Goal: Communication & Community: Share content

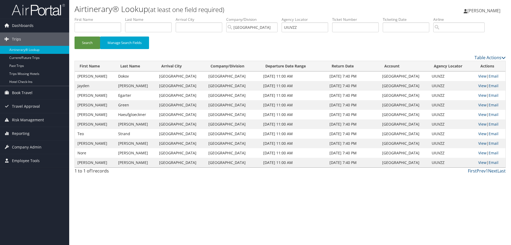
click at [41, 11] on img at bounding box center [38, 9] width 53 height 13
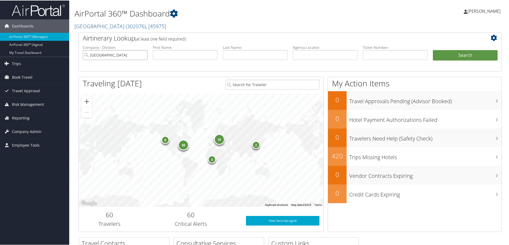
click at [143, 55] on input "Temple University" at bounding box center [115, 55] width 65 height 10
click at [306, 55] on input "text" at bounding box center [325, 55] width 65 height 10
paste input "DCN4SL-TP+"
type input "DCN4SL"
click at [433, 50] on button "Search" at bounding box center [465, 55] width 65 height 11
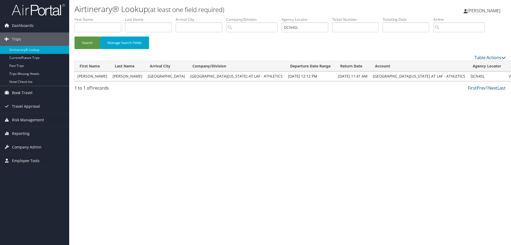
click at [509, 76] on link "View" at bounding box center [513, 75] width 8 height 5
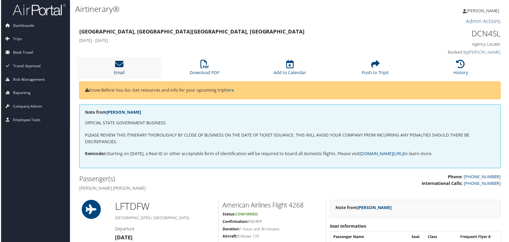
click at [118, 68] on icon at bounding box center [118, 64] width 9 height 9
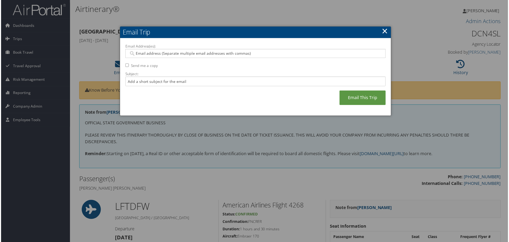
click at [182, 55] on input "Email Address(es):" at bounding box center [255, 53] width 254 height 5
type input "KAC"
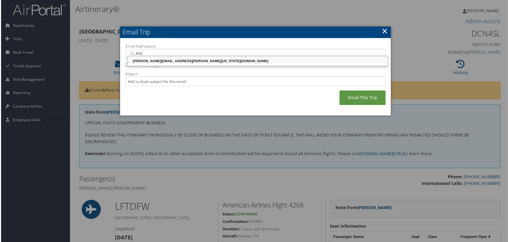
click at [178, 60] on div "KACIE.CRYER@LOUISIANA.EDU" at bounding box center [257, 61] width 259 height 5
type input "KACIE.CRYER@LOUISIANA.EDU"
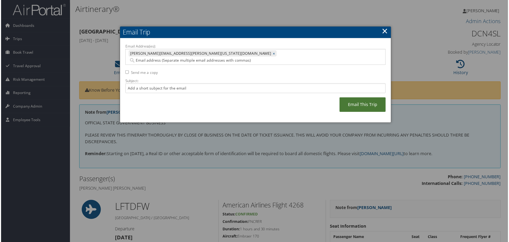
click at [360, 98] on link "Email This Trip" at bounding box center [363, 105] width 46 height 15
